Goal: Check status: Check status

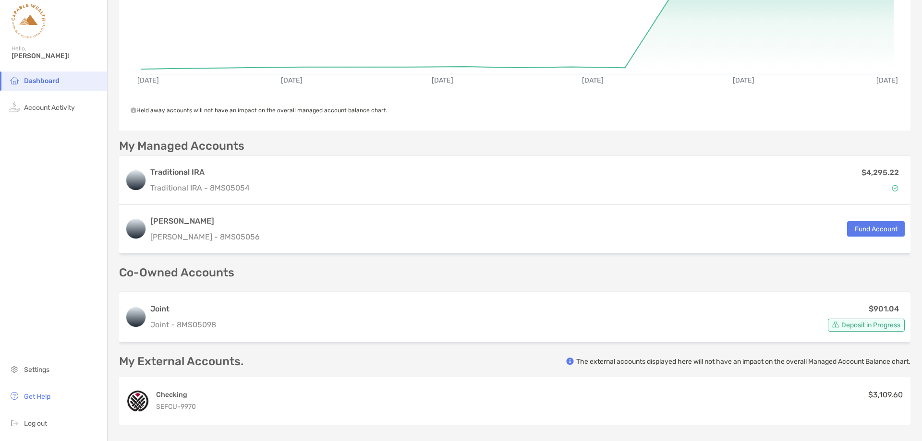
scroll to position [144, 0]
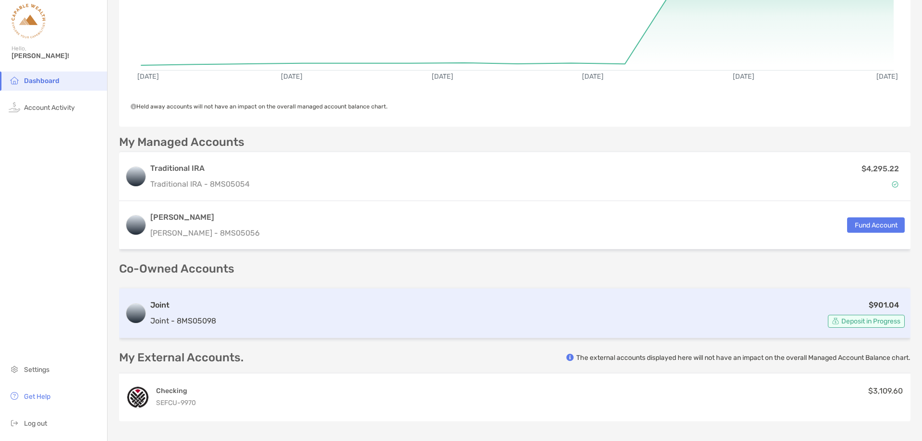
click at [461, 303] on div "$901.04 Deposit in Progress" at bounding box center [562, 313] width 685 height 29
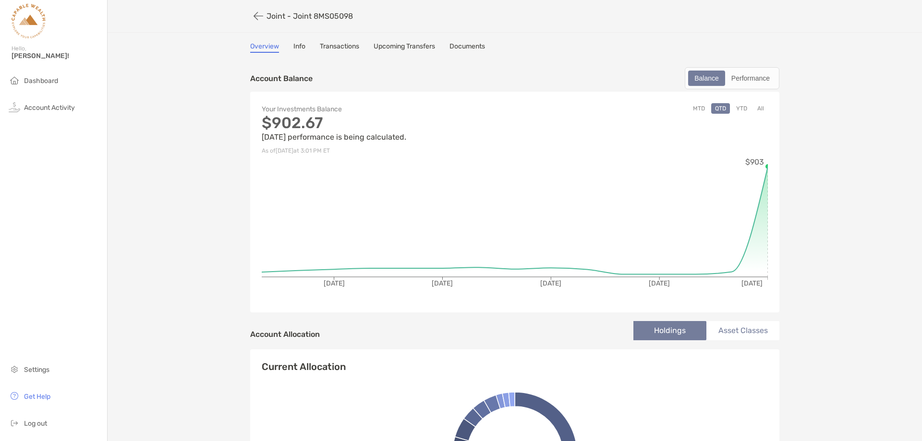
click at [393, 47] on link "Upcoming Transfers" at bounding box center [404, 47] width 61 height 11
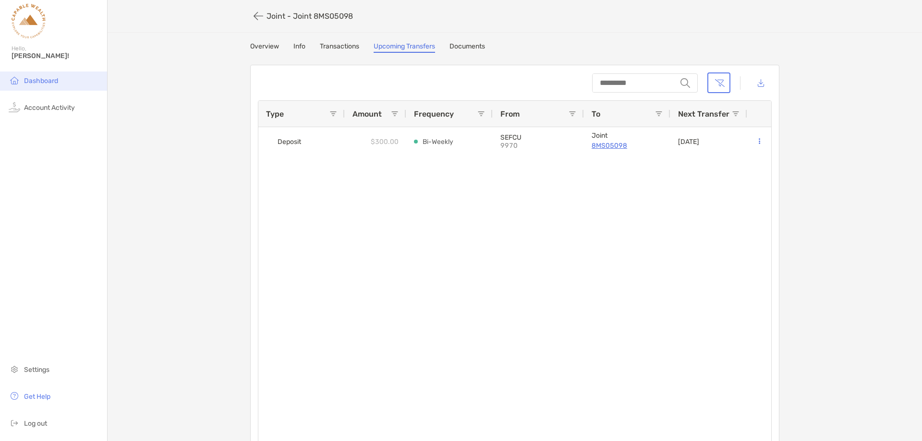
click at [51, 81] on span "Dashboard" at bounding box center [41, 81] width 34 height 8
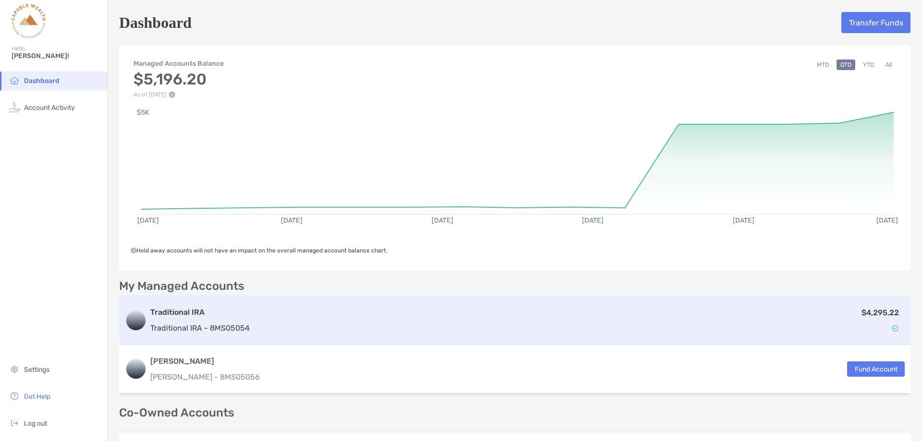
click at [572, 326] on div "$4,295.22" at bounding box center [579, 321] width 651 height 28
